Goal: Task Accomplishment & Management: Manage account settings

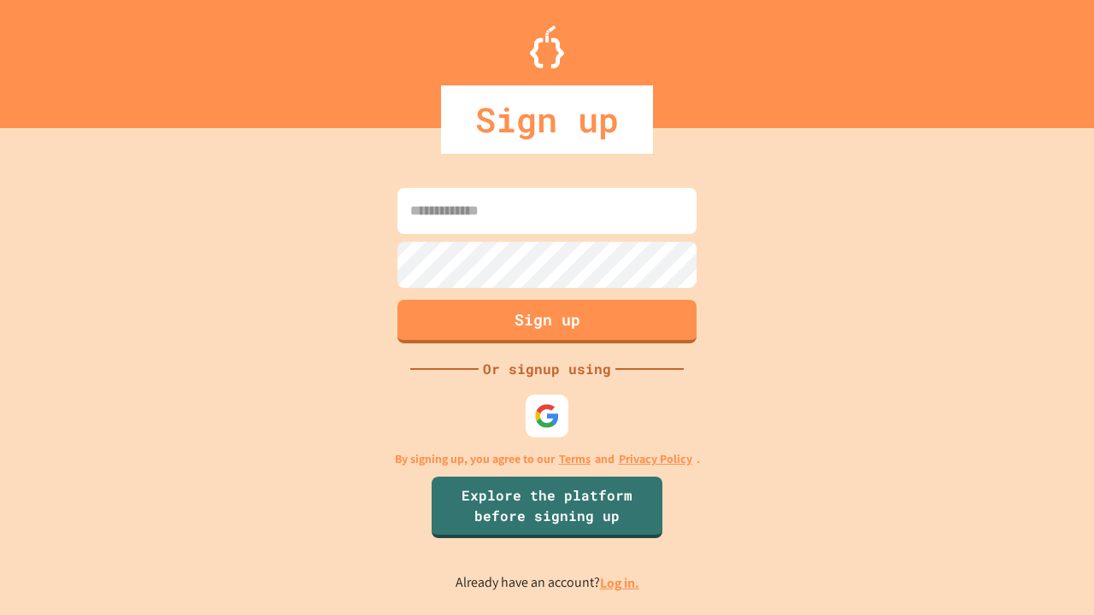
click at [620, 583] on link "Log in." at bounding box center [619, 583] width 39 height 18
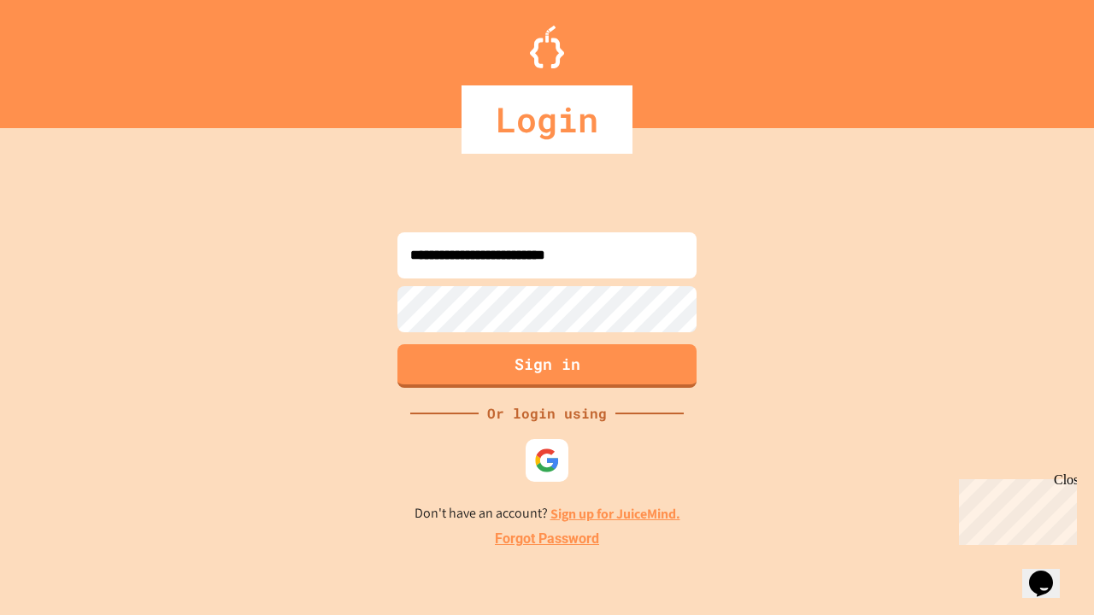
type input "**********"
